Goal: Task Accomplishment & Management: Use online tool/utility

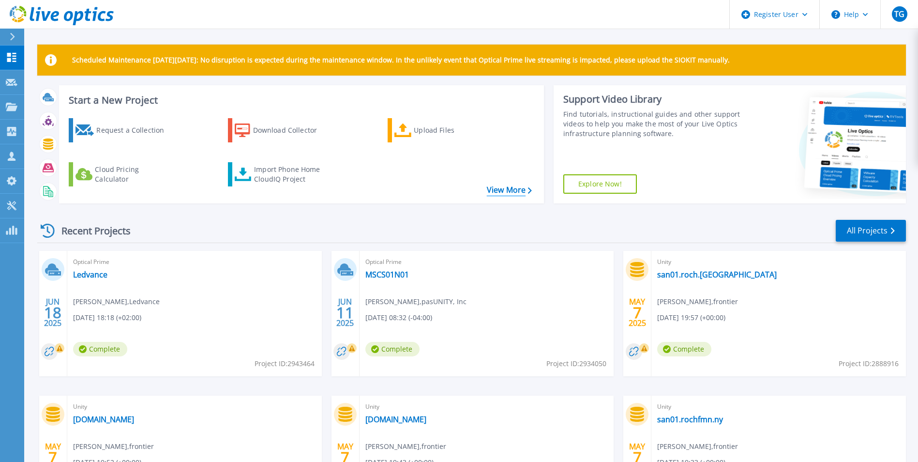
click at [507, 191] on link "View More" at bounding box center [509, 189] width 45 height 9
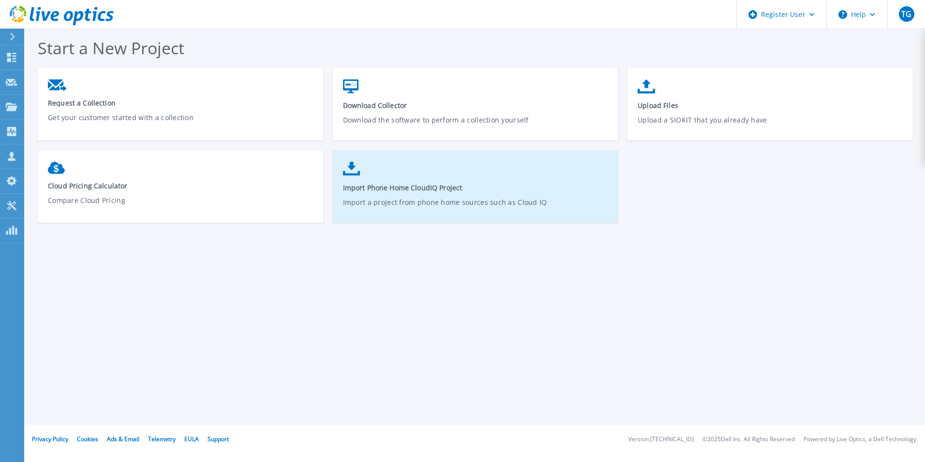
click at [531, 178] on link "Import Phone Home CloudIQ Project Import a project from phone home sources such…" at bounding box center [476, 191] width 286 height 69
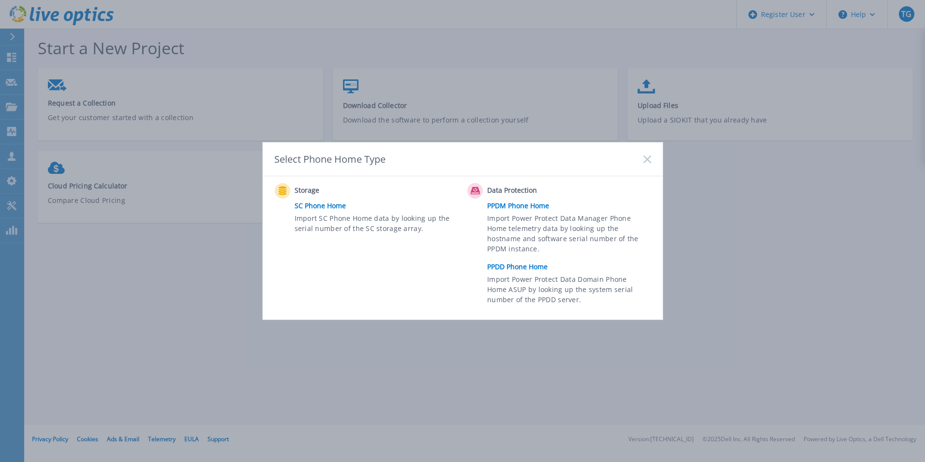
click at [644, 160] on icon at bounding box center [648, 159] width 8 height 8
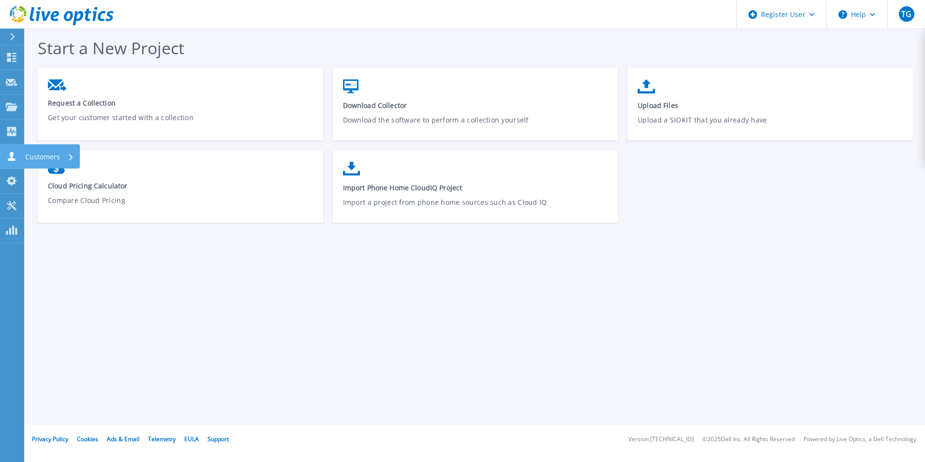
click at [30, 152] on p "Customers" at bounding box center [42, 156] width 35 height 25
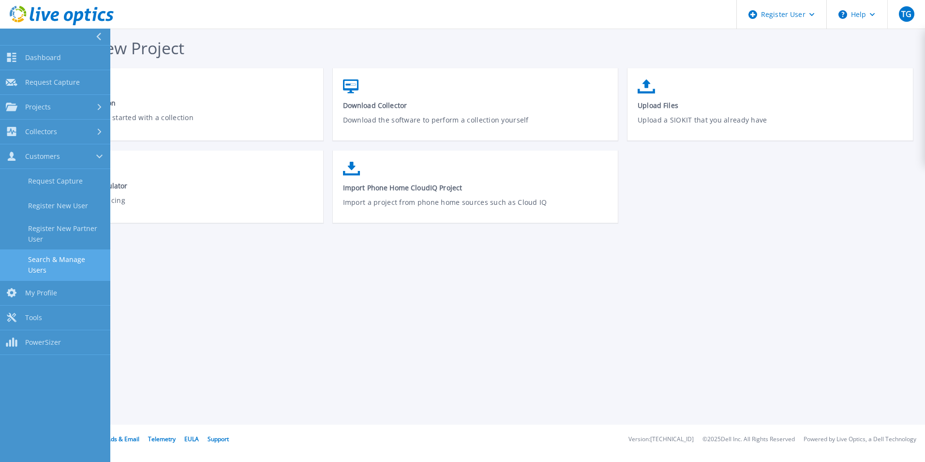
click at [56, 251] on link "Search & Manage Users" at bounding box center [55, 264] width 110 height 31
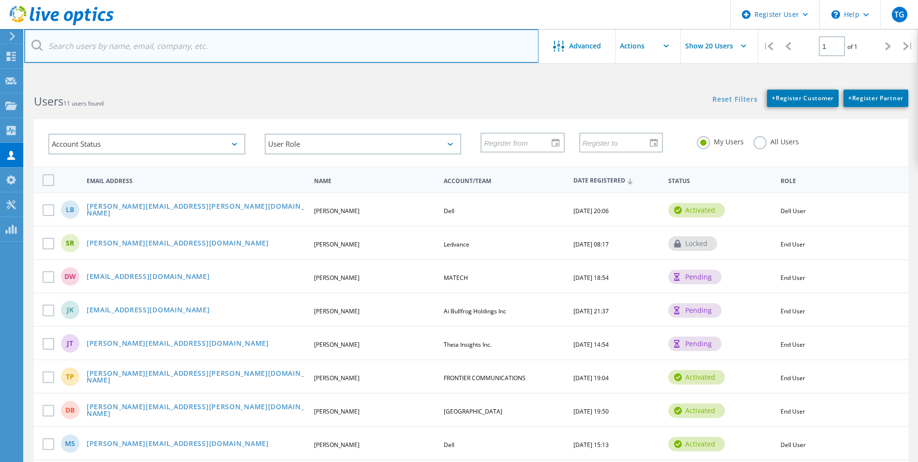
click at [191, 50] on input "text" at bounding box center [281, 46] width 515 height 34
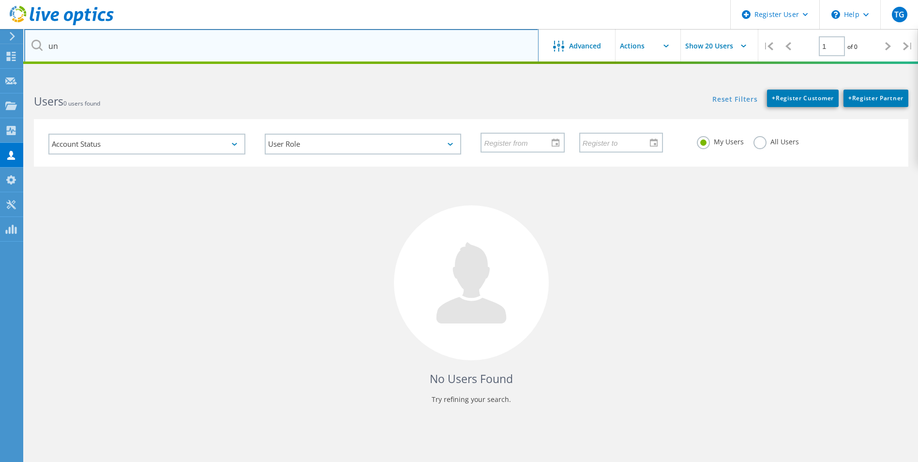
type input "u"
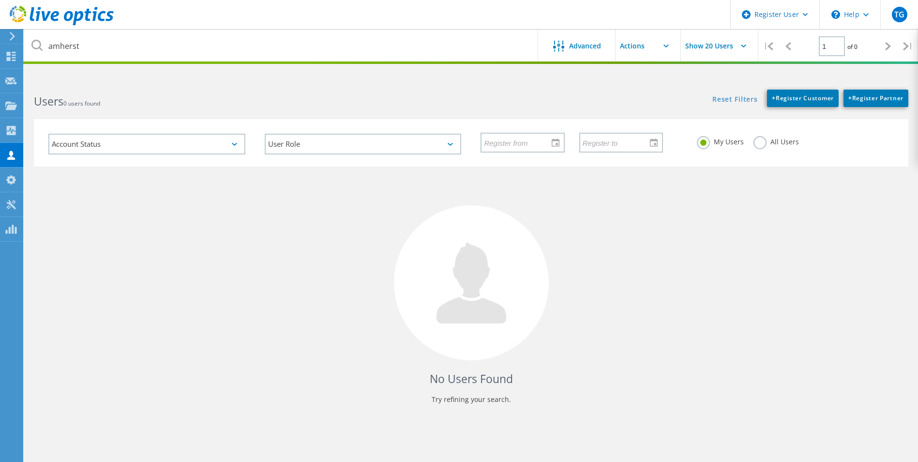
click at [762, 145] on label "All Users" at bounding box center [776, 140] width 45 height 9
click at [0, 0] on input "All Users" at bounding box center [0, 0] width 0 height 0
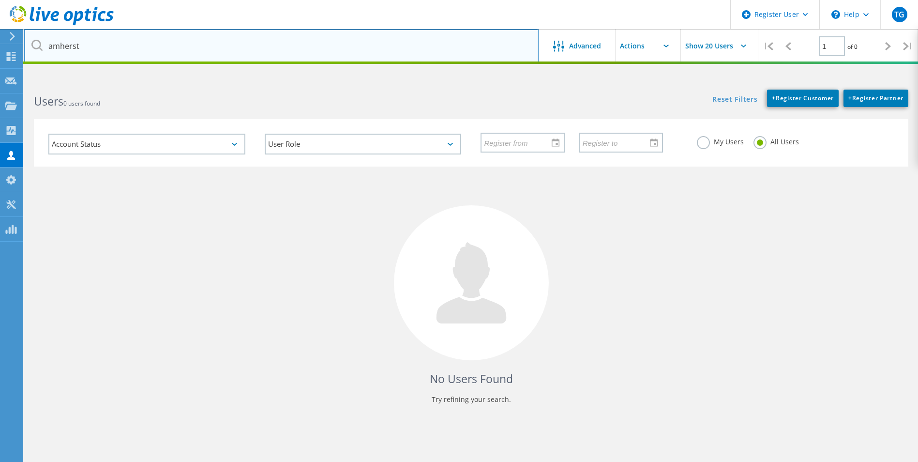
click at [289, 51] on input "amherst" at bounding box center [281, 46] width 515 height 34
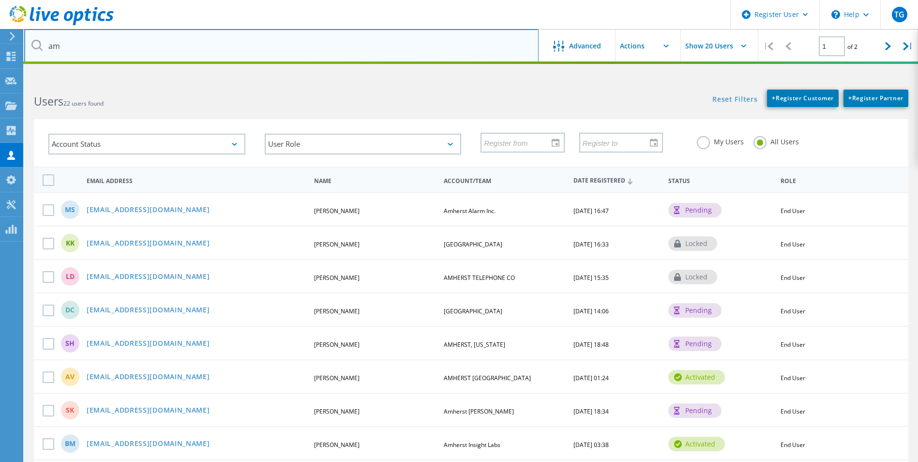
type input "a"
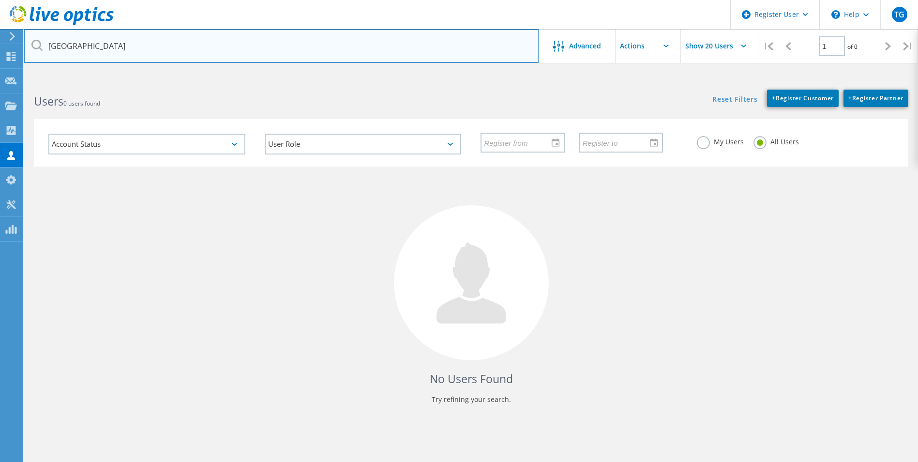
click at [193, 34] on input "umassamherst" at bounding box center [281, 46] width 515 height 34
click at [189, 42] on input "umassamherst" at bounding box center [281, 46] width 515 height 34
paste input "david.embury@umass.edu"
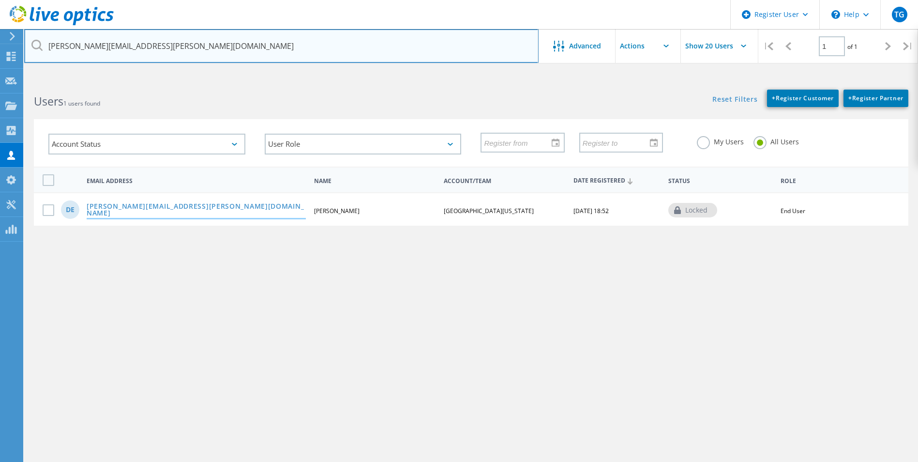
type input "david.embury@umass.edu"
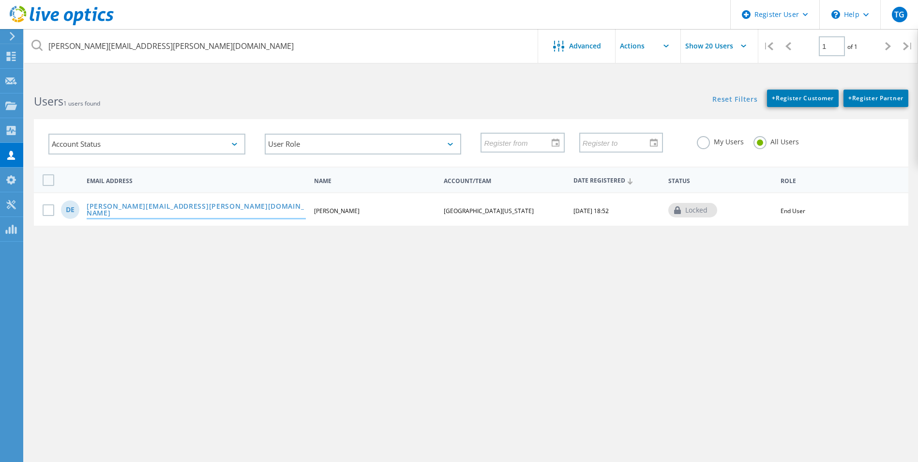
click at [163, 205] on link "david.embury@umass.edu" at bounding box center [196, 210] width 219 height 15
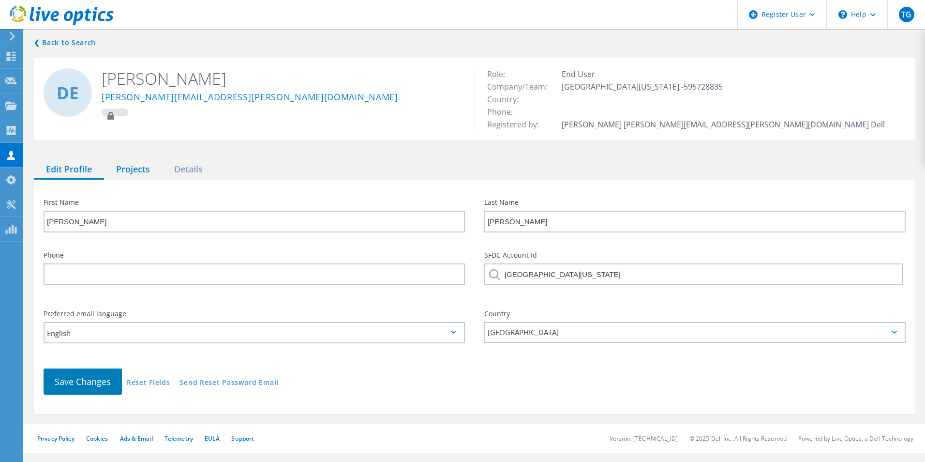
click at [122, 179] on div "Projects" at bounding box center [133, 170] width 58 height 20
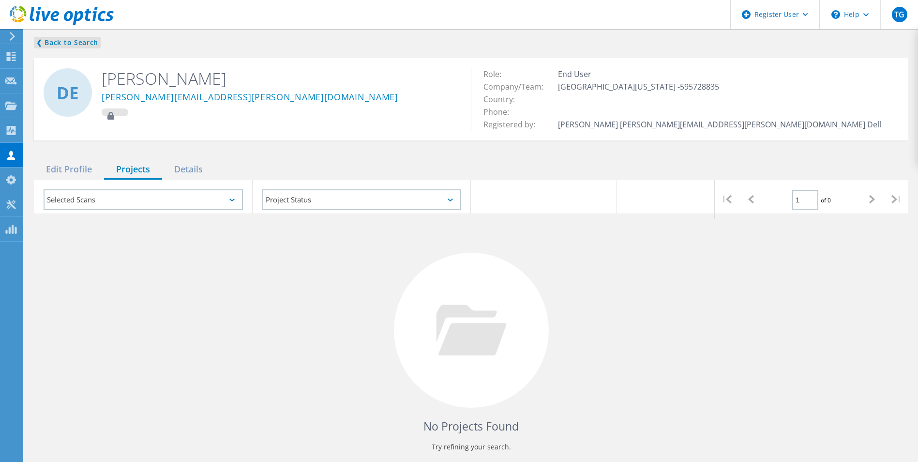
click at [56, 41] on link "❮ Back to Search" at bounding box center [67, 43] width 67 height 12
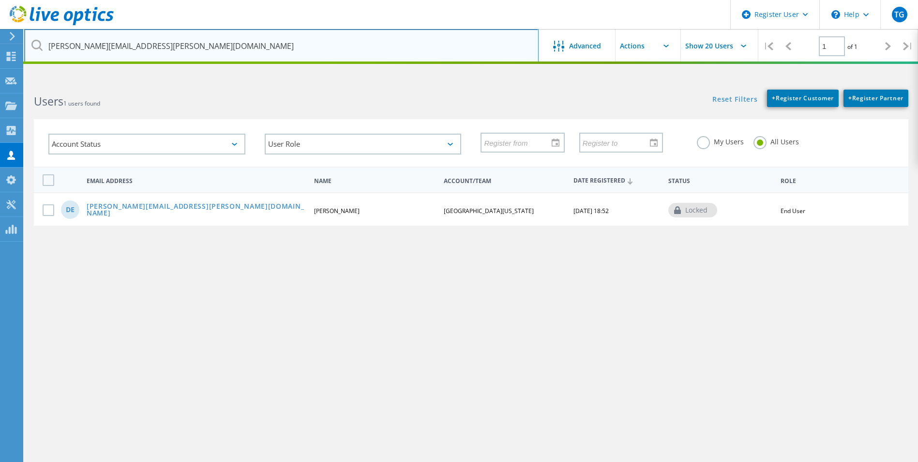
click at [175, 47] on input "david.embury@umass.edu" at bounding box center [281, 46] width 515 height 34
click at [174, 50] on input "david.embury@umass.edu" at bounding box center [281, 46] width 515 height 34
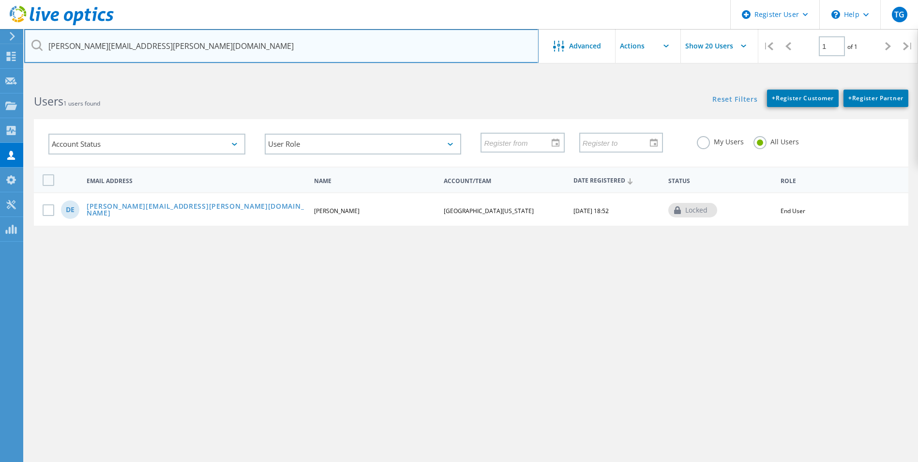
click at [174, 50] on input "david.embury@umass.edu" at bounding box center [281, 46] width 515 height 34
paste input "korb"
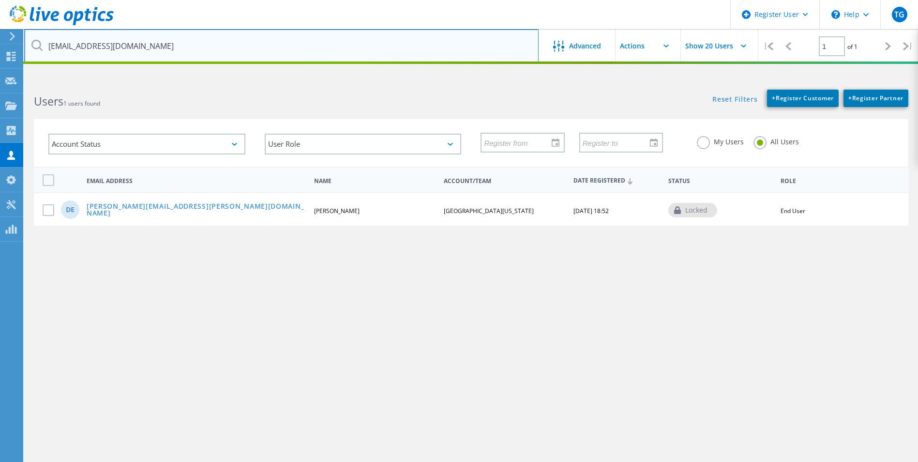
type input "dkorb@umass.edu"
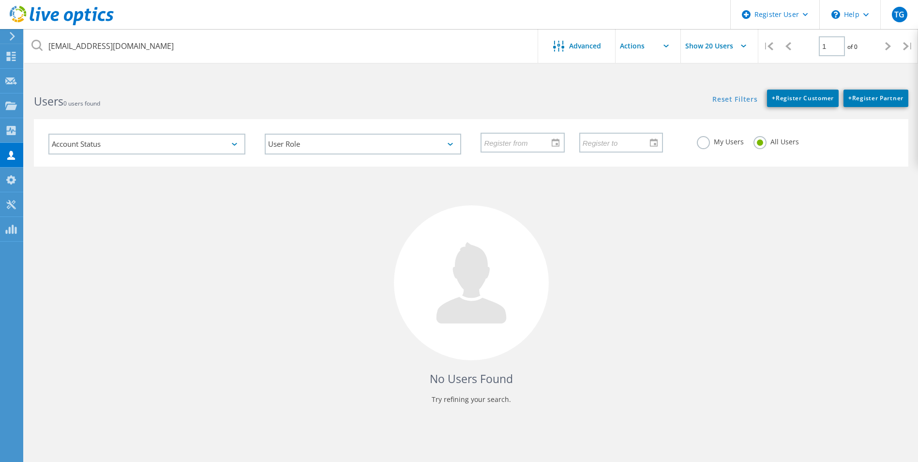
click at [560, 101] on div "Reset Filters + Register Customer + Register Partner Show Filters" at bounding box center [694, 93] width 447 height 27
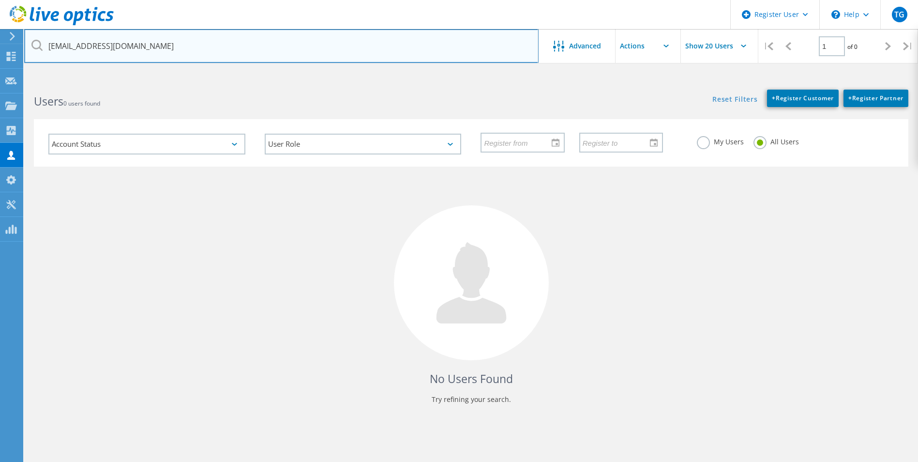
click at [340, 46] on input "dkorb@umass.edu" at bounding box center [281, 46] width 515 height 34
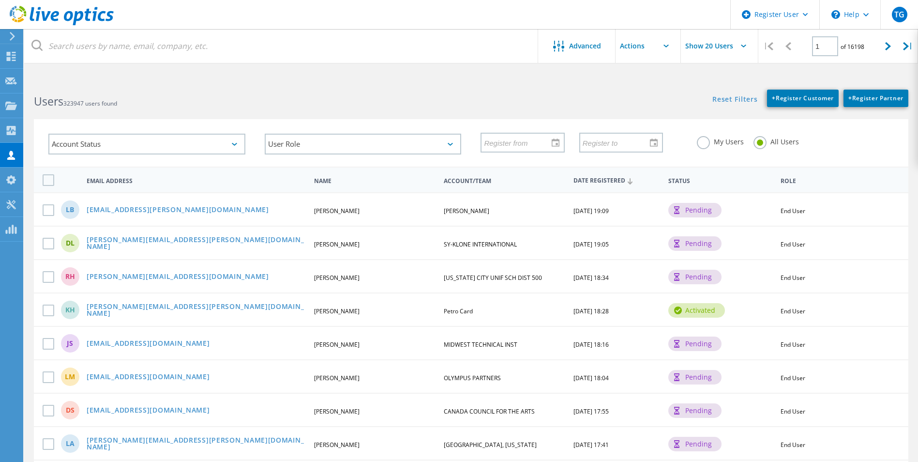
click at [701, 141] on label "My Users" at bounding box center [720, 140] width 47 height 9
click at [0, 0] on input "My Users" at bounding box center [0, 0] width 0 height 0
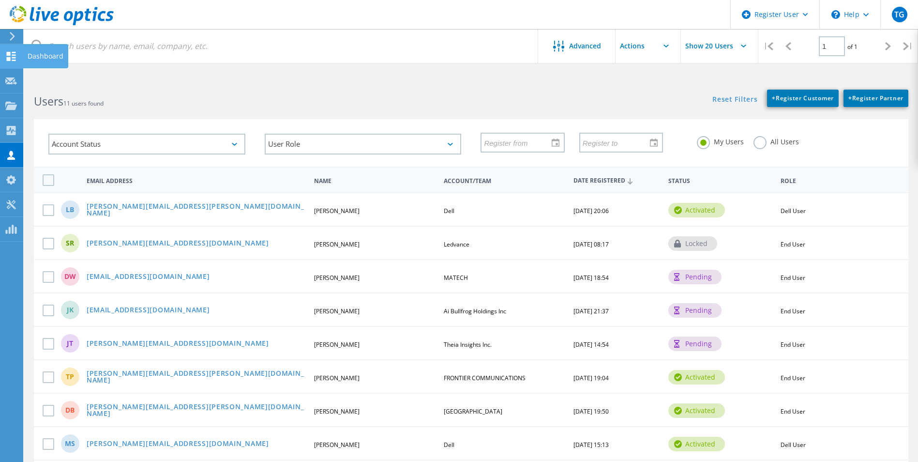
click at [15, 57] on use at bounding box center [11, 56] width 9 height 9
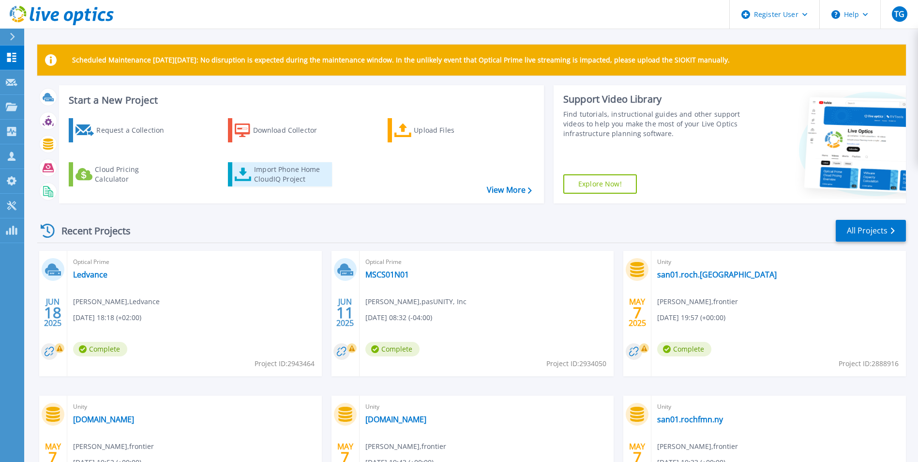
click at [277, 176] on div "Import Phone Home CloudIQ Project" at bounding box center [292, 174] width 76 height 19
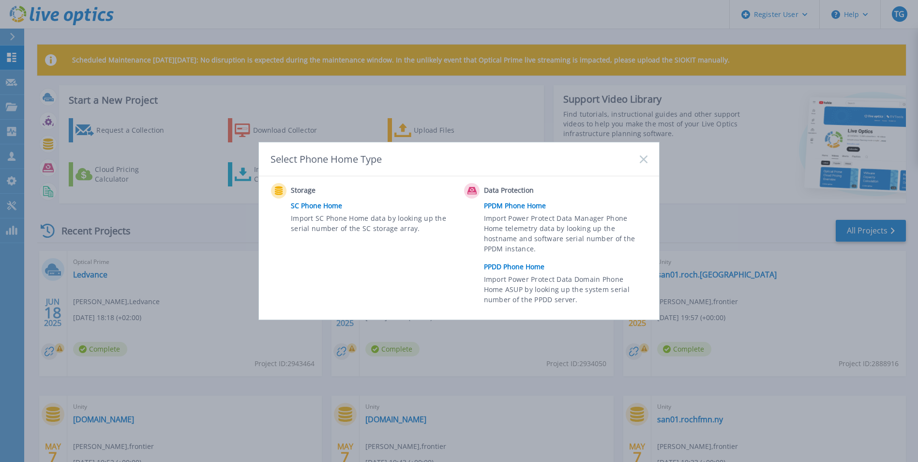
click at [319, 202] on link "SC Phone Home" at bounding box center [375, 205] width 168 height 15
